Goal: Navigation & Orientation: Find specific page/section

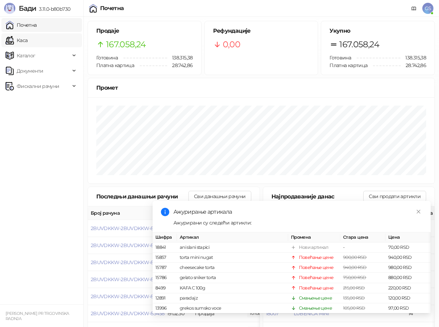
click at [27, 40] on link "Каса" at bounding box center [17, 40] width 22 height 14
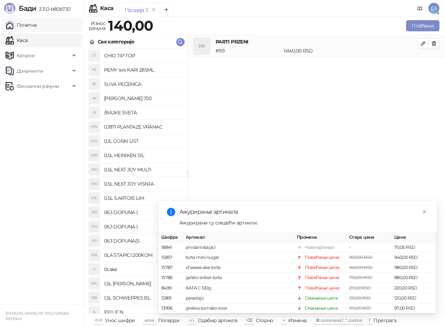
click at [37, 24] on link "Почетна" at bounding box center [21, 25] width 31 height 14
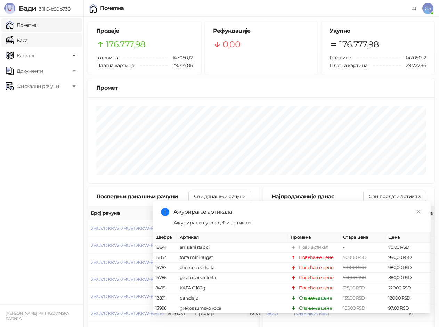
click at [27, 41] on link "Каса" at bounding box center [17, 40] width 22 height 14
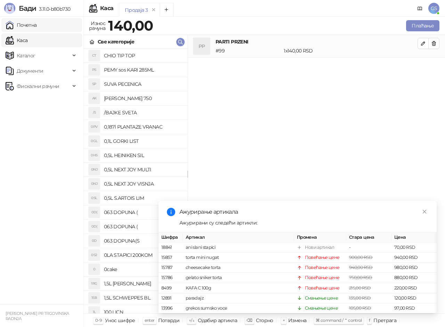
click at [37, 27] on link "Почетна" at bounding box center [21, 25] width 31 height 14
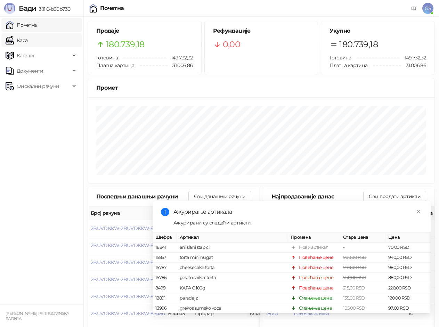
click at [27, 41] on link "Каса" at bounding box center [17, 40] width 22 height 14
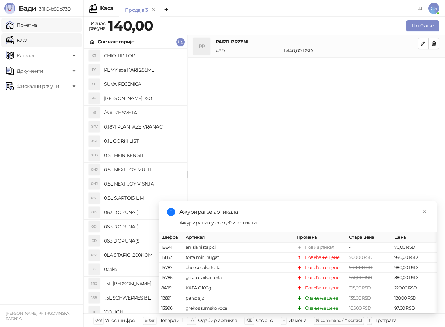
click at [37, 25] on link "Почетна" at bounding box center [21, 25] width 31 height 14
